Goal: Transaction & Acquisition: Purchase product/service

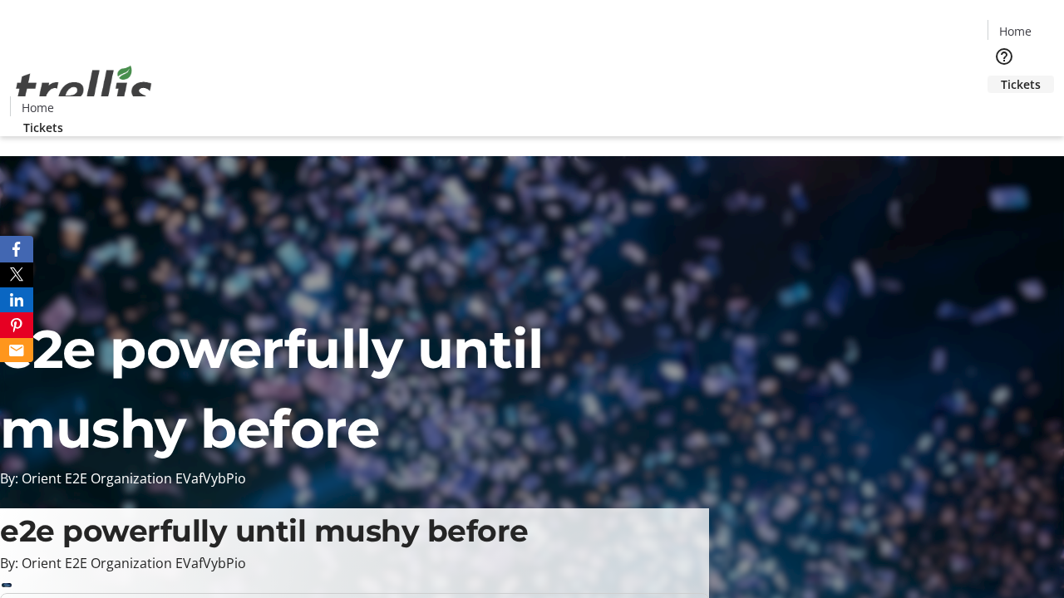
click at [1001, 76] on span "Tickets" at bounding box center [1021, 84] width 40 height 17
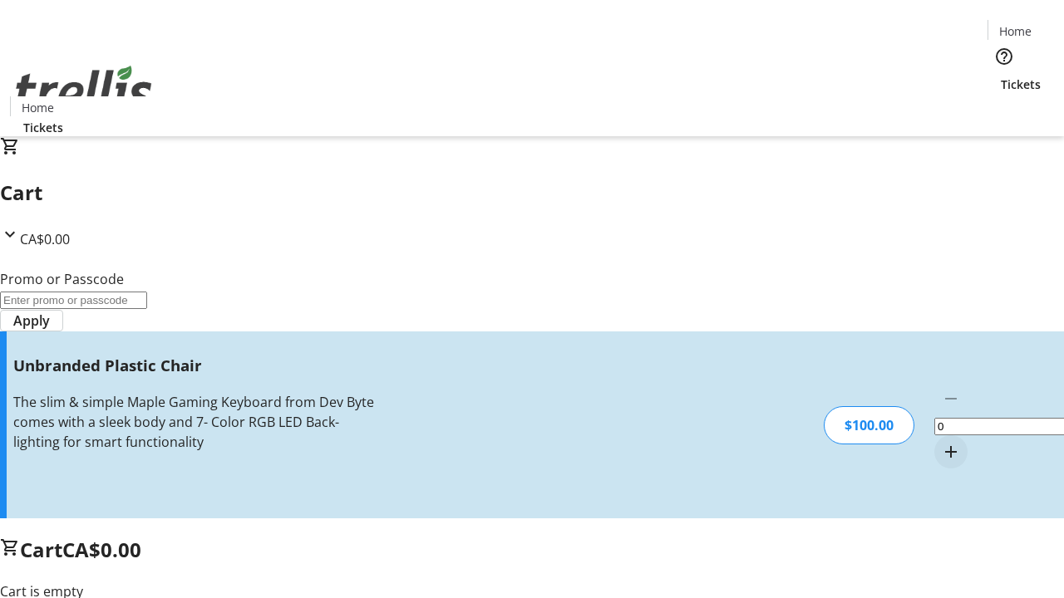
click at [941, 442] on mat-icon "Increment by one" at bounding box center [951, 452] width 20 height 20
type input "1"
type input "FREE"
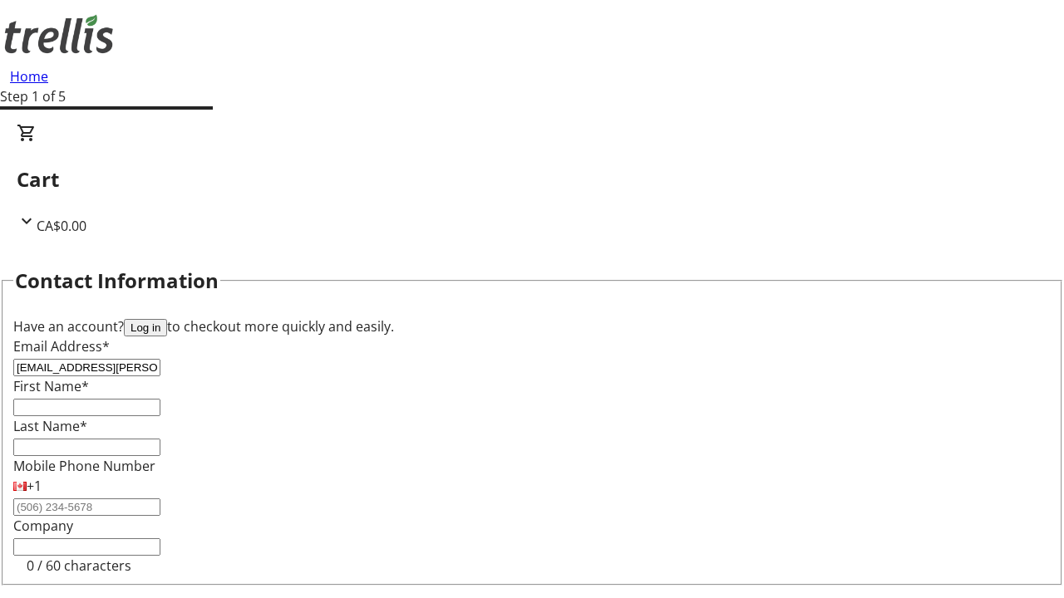
type input "[EMAIL_ADDRESS][PERSON_NAME][DOMAIN_NAME]"
type input "Piper"
type input "[PERSON_NAME]"
